Goal: Information Seeking & Learning: Understand process/instructions

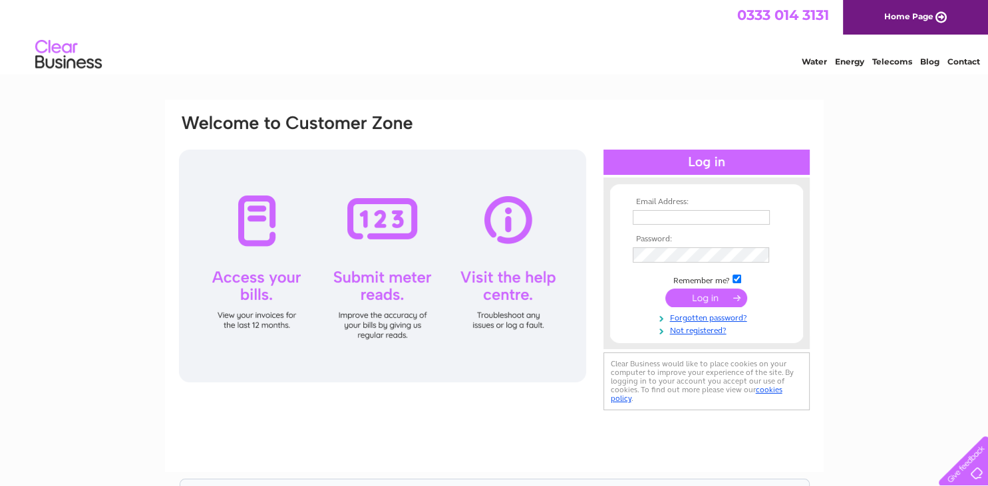
click at [661, 217] on input "text" at bounding box center [701, 217] width 137 height 15
type input "b"
click at [707, 333] on tbody "Email Address: b Password: Remember me? Forgotten password?" at bounding box center [706, 268] width 154 height 140
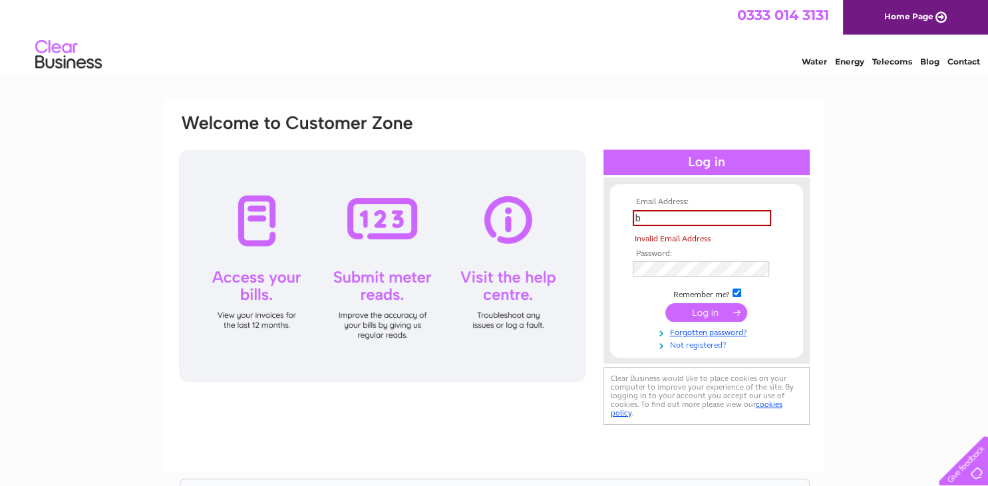
click at [701, 345] on link "Not registered?" at bounding box center [708, 344] width 151 height 13
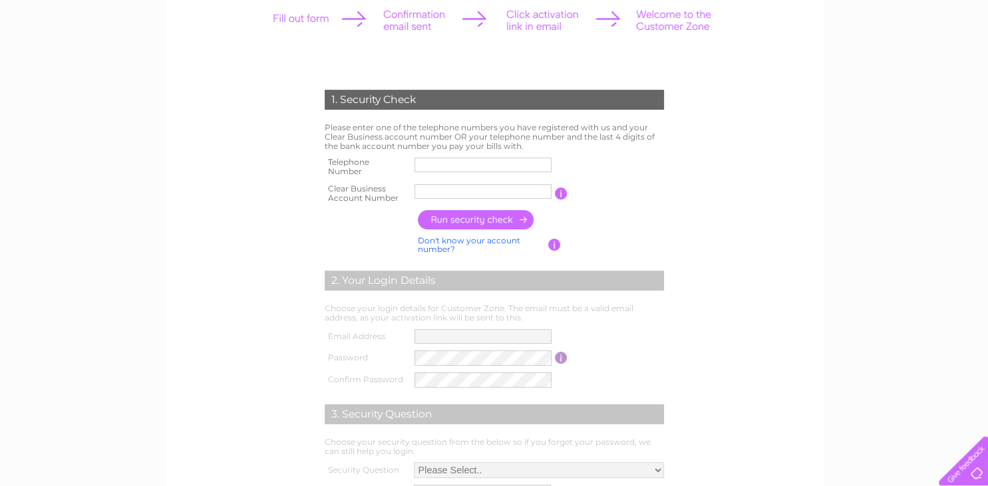
scroll to position [70, 0]
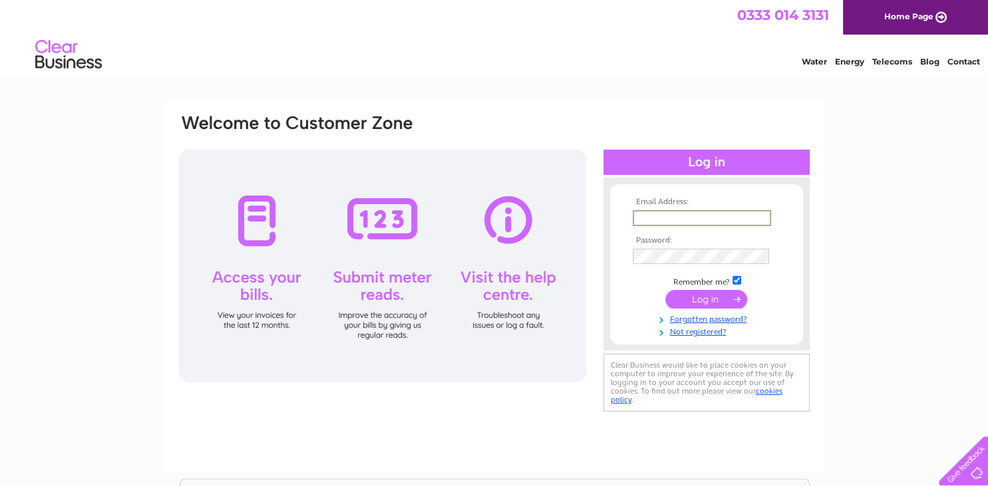
click at [687, 217] on input "text" at bounding box center [702, 218] width 138 height 16
type input "barryrobertson@talktalk.net"
click at [706, 301] on input "submit" at bounding box center [706, 299] width 82 height 19
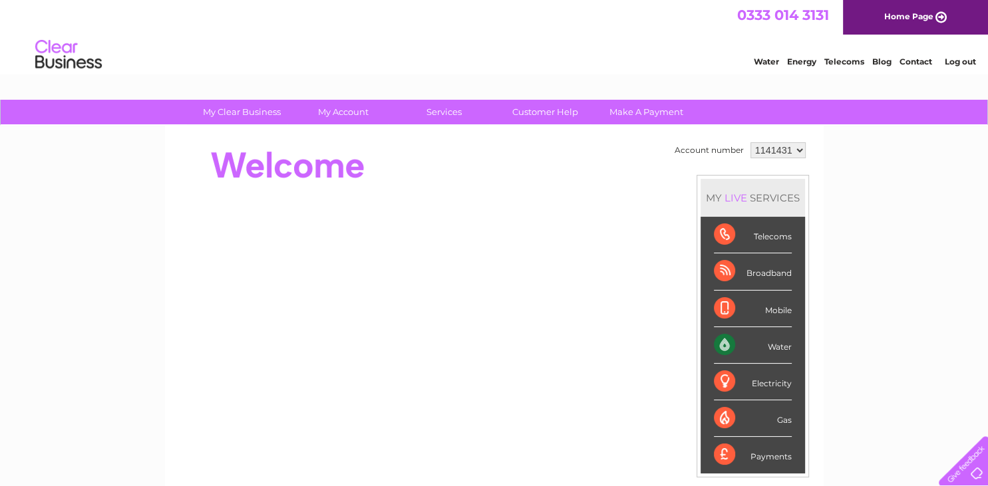
click at [729, 344] on div "Water" at bounding box center [753, 345] width 78 height 37
click at [776, 344] on div "Water" at bounding box center [753, 345] width 78 height 37
click at [752, 344] on div "Water" at bounding box center [753, 345] width 78 height 37
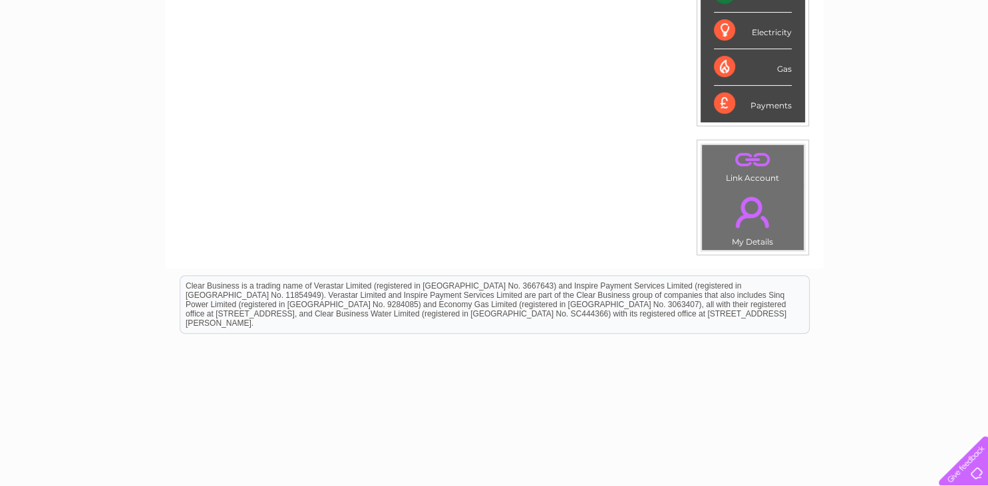
scroll to position [140, 0]
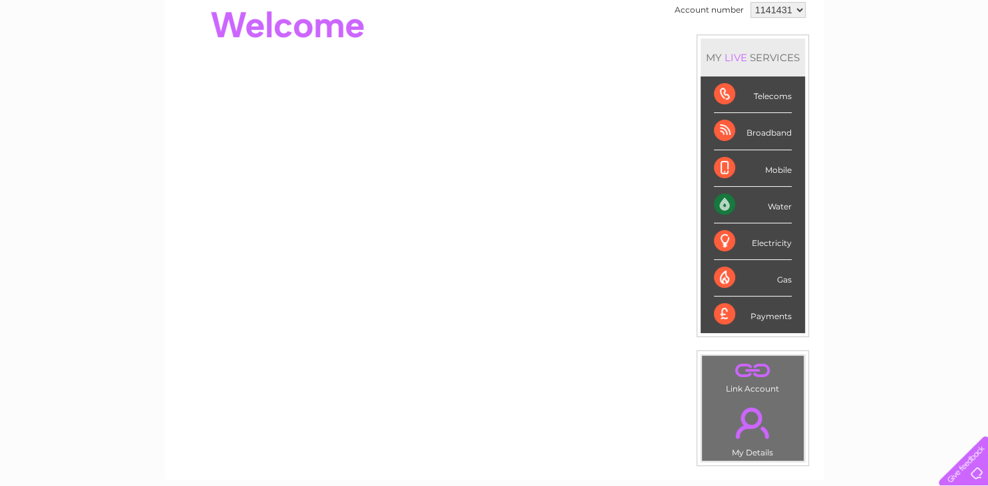
click at [753, 438] on link "." at bounding box center [752, 423] width 95 height 47
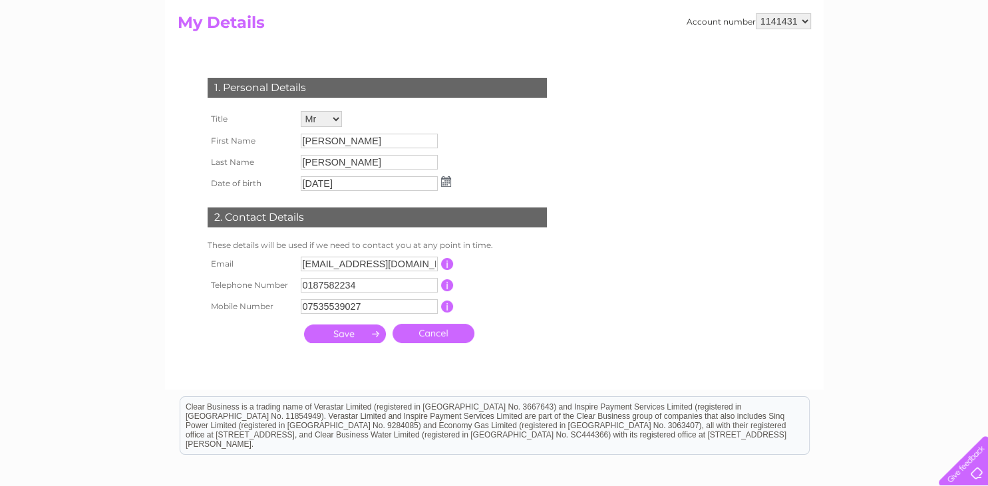
scroll to position [140, 0]
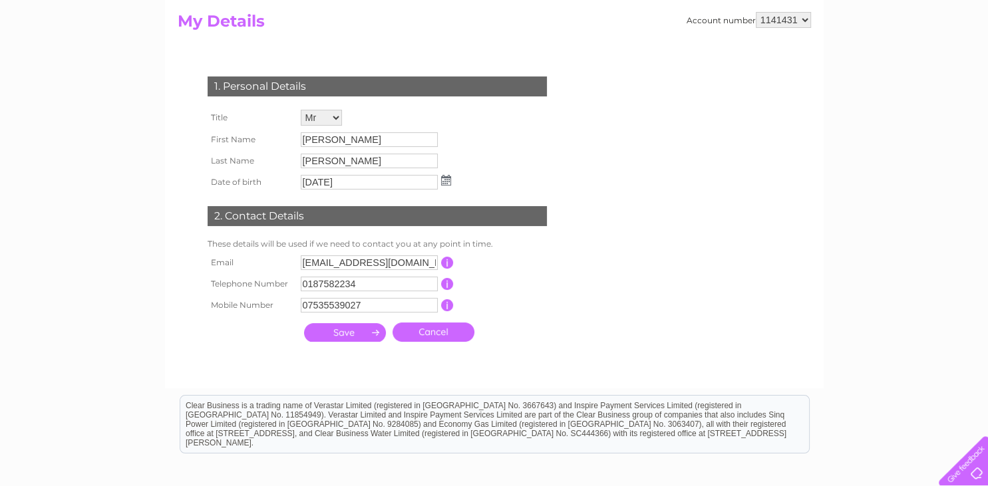
click at [99, 188] on div "My Clear Business Login Details My Details My Preferences Link Account My Accou…" at bounding box center [494, 287] width 988 height 657
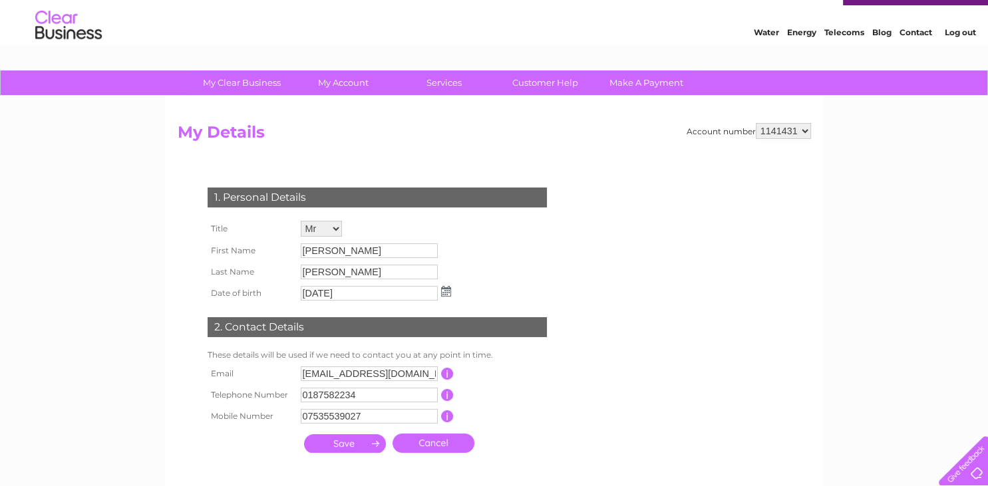
scroll to position [0, 0]
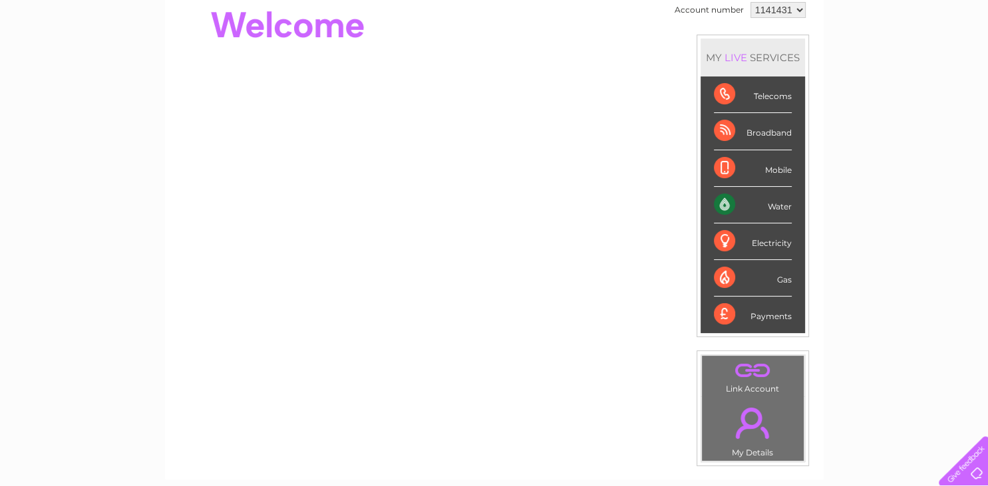
click at [770, 204] on div "Water" at bounding box center [753, 205] width 78 height 37
click at [720, 204] on div "Water" at bounding box center [753, 205] width 78 height 37
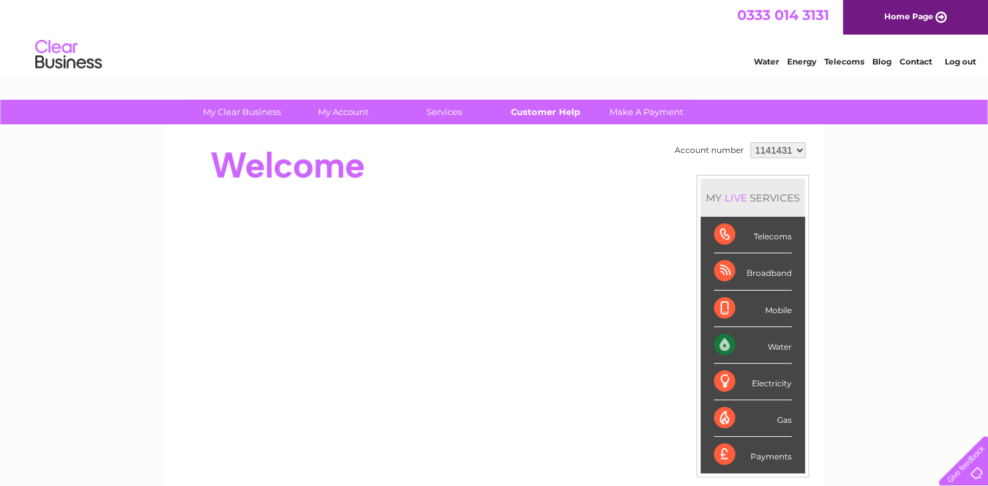
click at [546, 113] on link "Customer Help" at bounding box center [545, 112] width 110 height 25
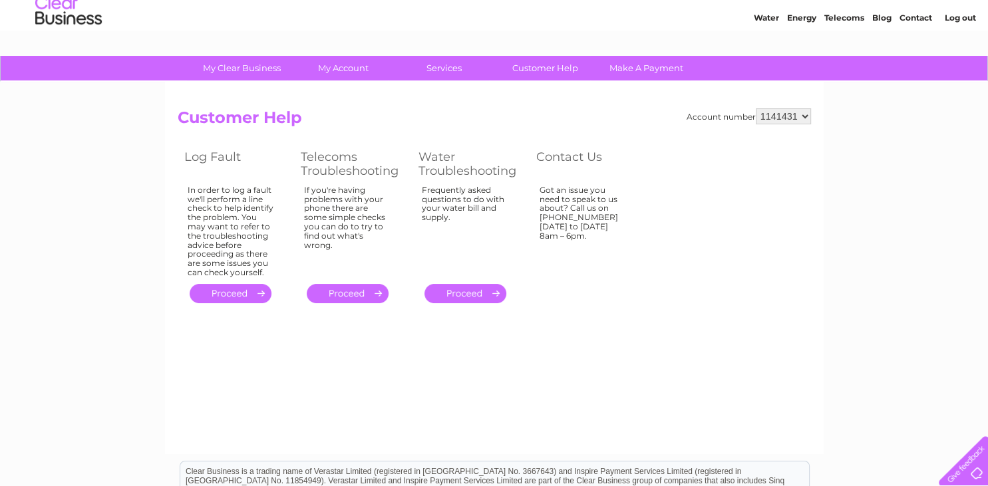
scroll to position [70, 0]
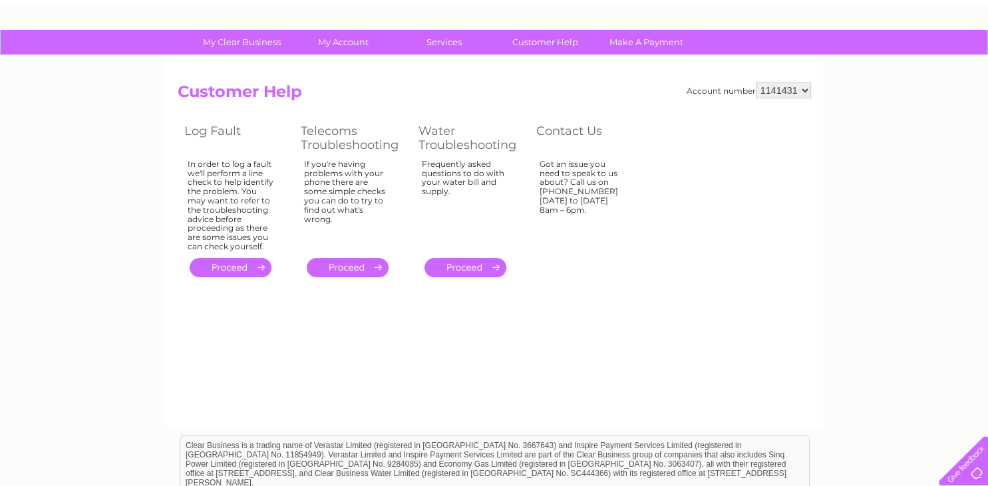
click at [480, 271] on link "." at bounding box center [465, 267] width 82 height 19
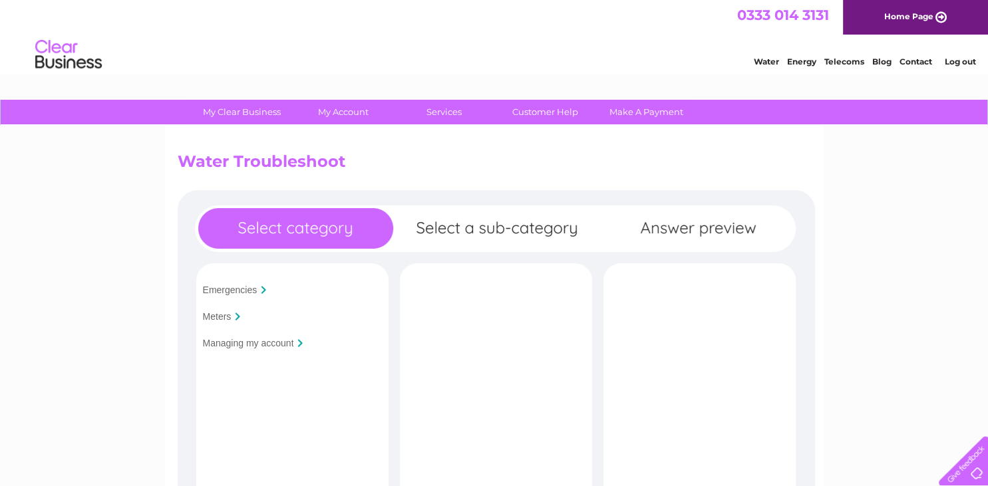
click at [222, 318] on input "Meters" at bounding box center [217, 316] width 29 height 11
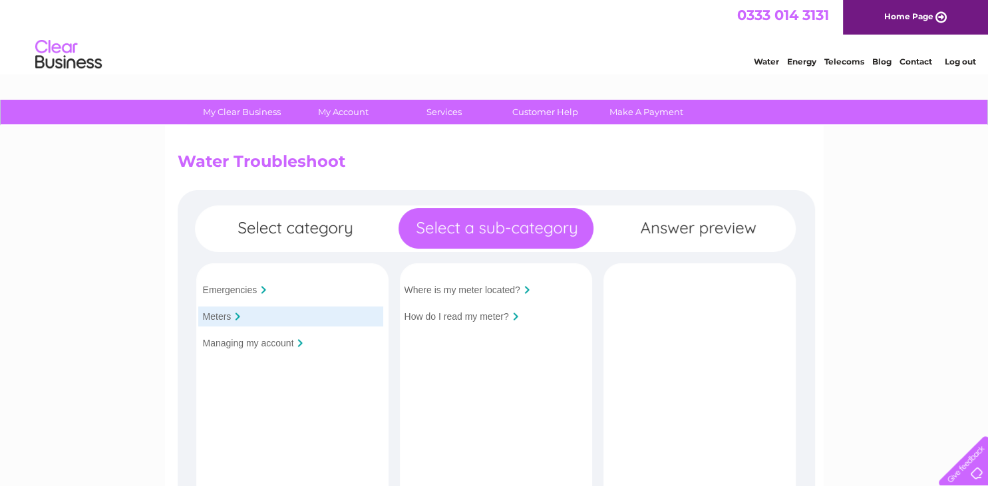
click at [246, 346] on input "Managing my account" at bounding box center [248, 343] width 91 height 11
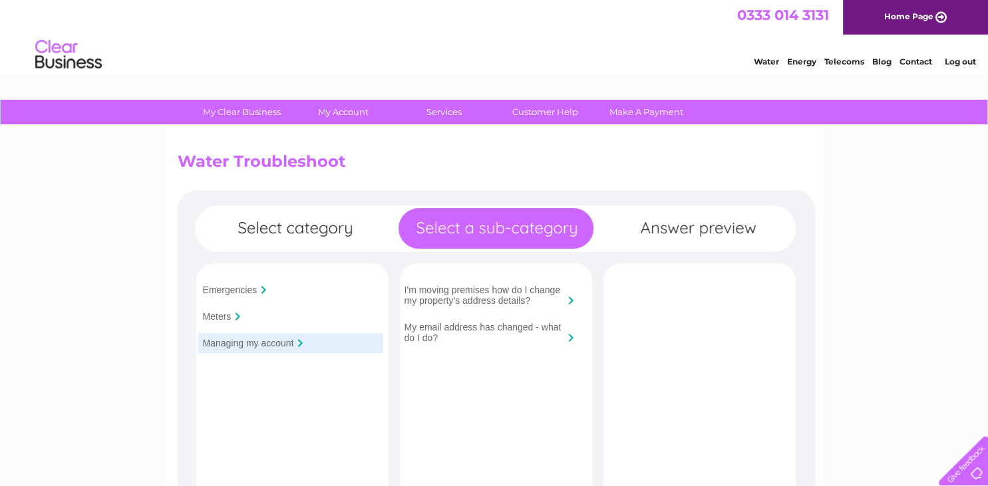
click at [220, 319] on input "Meters" at bounding box center [217, 316] width 29 height 11
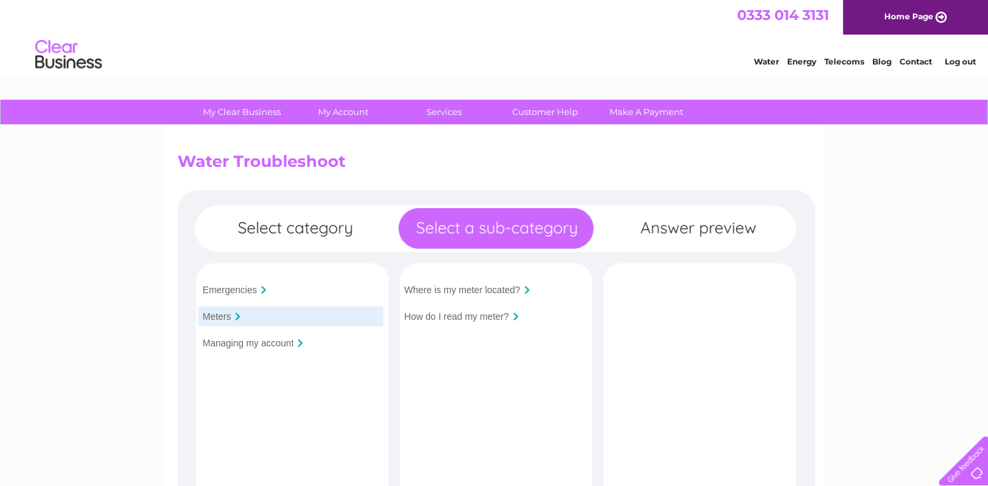
click at [909, 65] on link "Contact" at bounding box center [915, 62] width 33 height 10
